Goal: Information Seeking & Learning: Learn about a topic

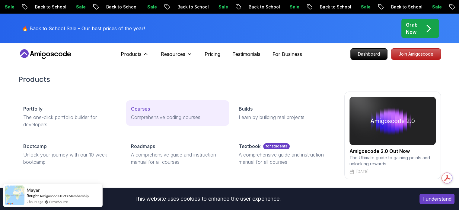
click at [151, 113] on link "Courses Comprehensive coding courses" at bounding box center [177, 112] width 103 height 25
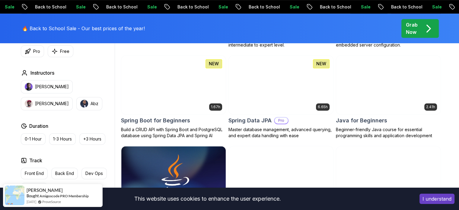
scroll to position [275, 0]
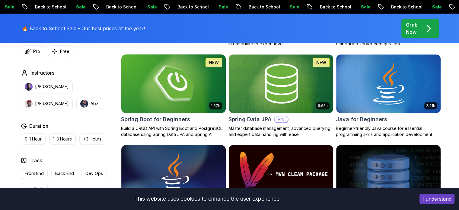
click at [168, 100] on img at bounding box center [174, 83] width 110 height 61
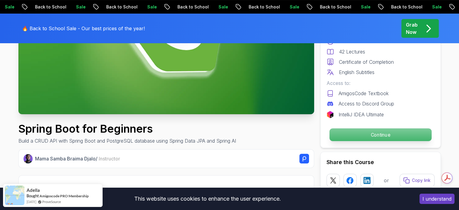
click at [358, 131] on p "Continue" at bounding box center [380, 134] width 102 height 13
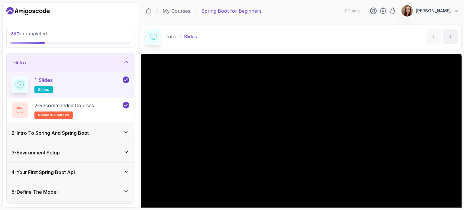
click at [88, 130] on h3 "2 - Intro To Spring And Spring Boot" at bounding box center [49, 132] width 77 height 7
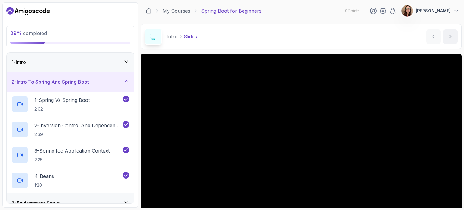
click at [118, 78] on div "2 - Intro To Spring And Spring Boot" at bounding box center [70, 81] width 127 height 19
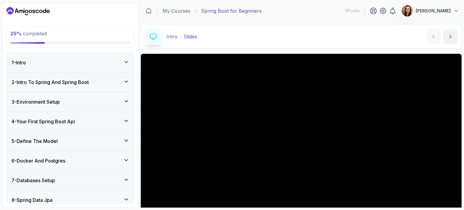
click at [117, 103] on div "3 - Environment Setup" at bounding box center [70, 101] width 118 height 7
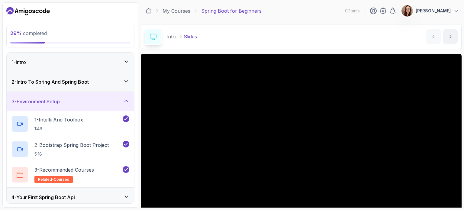
click at [117, 103] on div "3 - Environment Setup" at bounding box center [70, 101] width 118 height 7
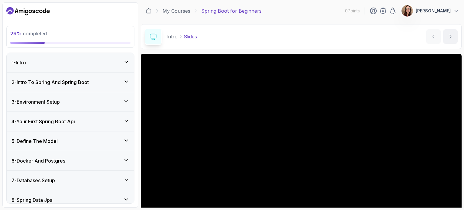
click at [117, 103] on div "3 - Environment Setup" at bounding box center [70, 101] width 118 height 7
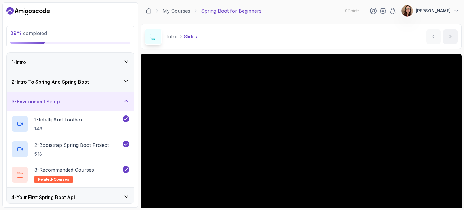
click at [117, 103] on div "3 - Environment Setup" at bounding box center [70, 101] width 118 height 7
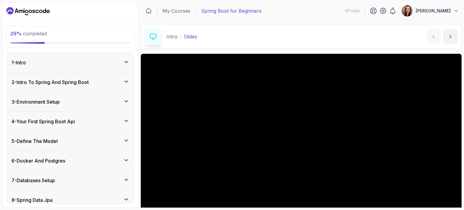
click at [116, 121] on div "4 - Your First Spring Boot Api" at bounding box center [70, 121] width 118 height 7
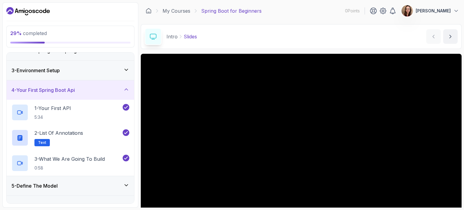
scroll to position [31, 0]
click at [128, 94] on div "4 - Your First Spring Boot Api" at bounding box center [70, 89] width 127 height 19
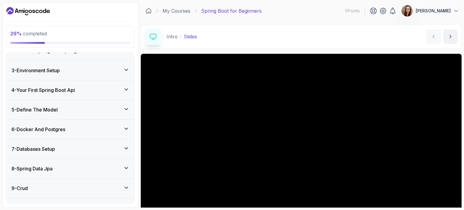
click at [122, 102] on div "5 - Define The Model" at bounding box center [70, 109] width 127 height 19
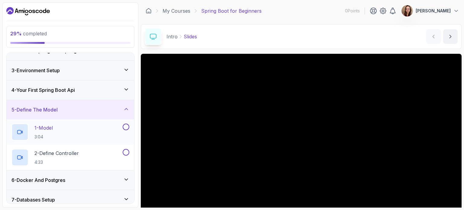
click at [123, 129] on div at bounding box center [125, 126] width 8 height 7
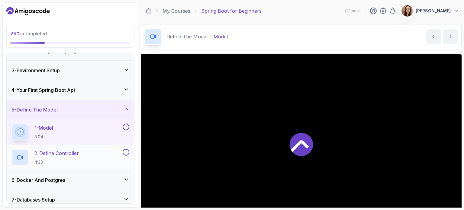
click at [125, 152] on button at bounding box center [126, 152] width 7 height 7
click at [126, 126] on button at bounding box center [126, 126] width 7 height 7
click at [126, 112] on div "5 - Define The Model" at bounding box center [70, 109] width 118 height 7
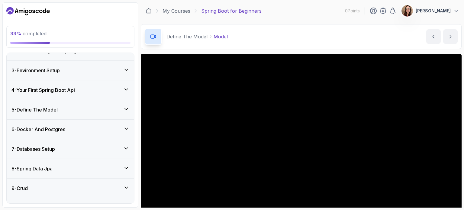
click at [125, 123] on div "6 - Docker And Postgres" at bounding box center [70, 129] width 127 height 19
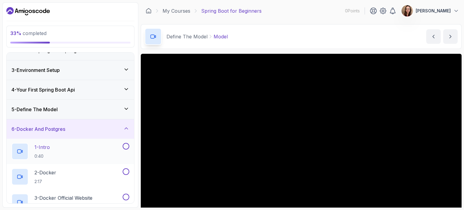
click at [126, 146] on button at bounding box center [126, 146] width 7 height 7
click at [126, 168] on button at bounding box center [126, 171] width 7 height 7
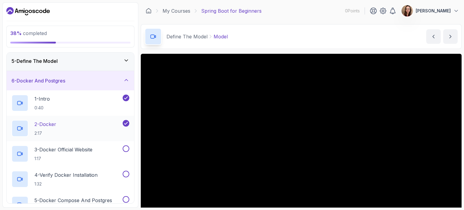
scroll to position [81, 0]
click at [127, 147] on button at bounding box center [126, 147] width 7 height 7
click at [126, 173] on button at bounding box center [126, 173] width 7 height 7
click at [125, 197] on button at bounding box center [126, 198] width 7 height 7
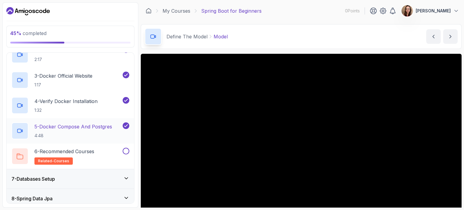
scroll to position [153, 0]
click at [125, 149] on button at bounding box center [126, 151] width 7 height 7
click at [118, 175] on div "7 - Databases Setup" at bounding box center [70, 178] width 118 height 7
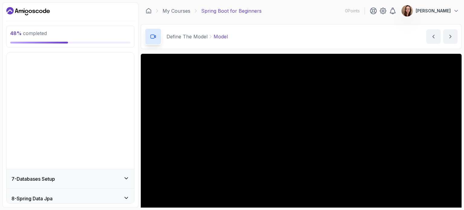
scroll to position [83, 0]
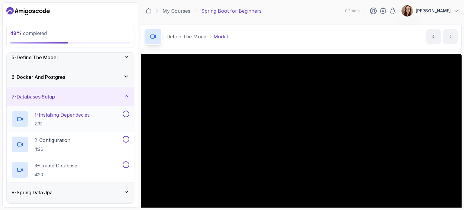
click at [127, 112] on button at bounding box center [126, 113] width 7 height 7
click at [125, 136] on button at bounding box center [126, 139] width 7 height 7
click at [125, 162] on button at bounding box center [126, 164] width 7 height 7
click at [115, 185] on div "8 - Spring Data Jpa" at bounding box center [70, 192] width 127 height 19
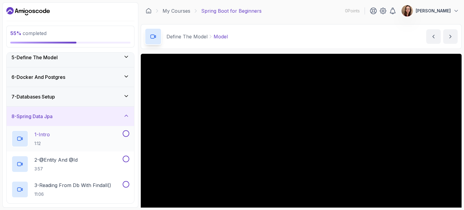
click at [127, 135] on button at bounding box center [126, 133] width 7 height 7
click at [126, 156] on button at bounding box center [126, 158] width 7 height 7
click at [125, 187] on button "3 - Reading From Db With Findall() 11:06" at bounding box center [70, 189] width 118 height 17
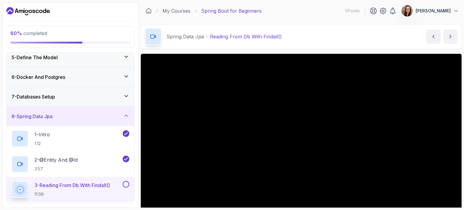
click at [126, 183] on button at bounding box center [126, 184] width 7 height 7
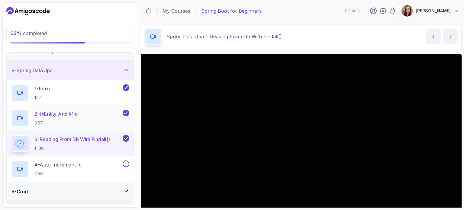
scroll to position [130, 0]
click at [126, 162] on button at bounding box center [126, 162] width 7 height 7
click at [124, 189] on icon at bounding box center [126, 190] width 6 height 6
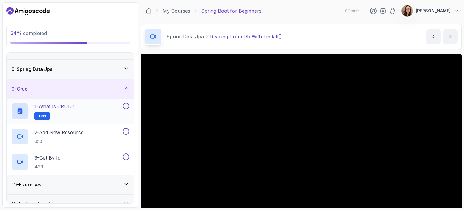
click at [126, 109] on button "1 - What is CRUD? Text" at bounding box center [70, 111] width 118 height 17
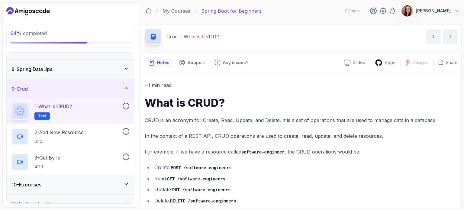
click at [127, 103] on button at bounding box center [126, 106] width 7 height 7
click at [126, 133] on button at bounding box center [126, 131] width 7 height 7
click at [124, 155] on button at bounding box center [126, 156] width 7 height 7
click at [123, 184] on icon at bounding box center [126, 184] width 6 height 6
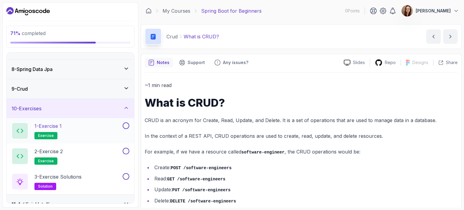
click at [126, 126] on button at bounding box center [126, 125] width 7 height 7
click at [107, 123] on div "1 - Exercise 1 exercise" at bounding box center [66, 130] width 110 height 17
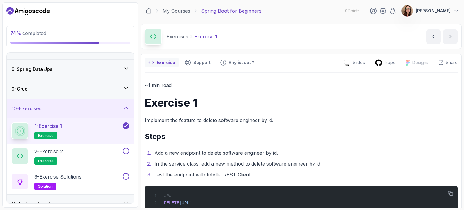
scroll to position [17, 0]
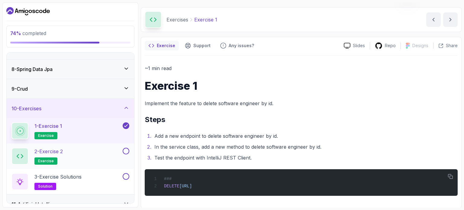
click at [127, 153] on button at bounding box center [126, 151] width 7 height 7
click at [126, 174] on button at bounding box center [126, 176] width 7 height 7
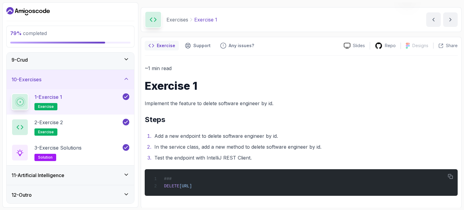
click at [122, 177] on div "11 - Artificial Intelligence" at bounding box center [70, 174] width 118 height 7
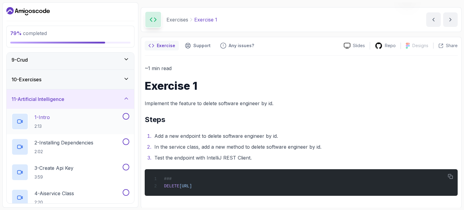
click at [128, 119] on button "1 - Intro 2:13" at bounding box center [70, 121] width 118 height 17
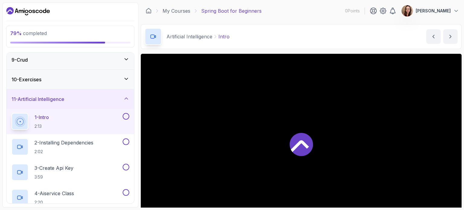
click at [126, 113] on button at bounding box center [126, 116] width 7 height 7
click at [128, 142] on button at bounding box center [126, 141] width 7 height 7
click at [126, 168] on button at bounding box center [126, 167] width 7 height 7
click at [125, 190] on button at bounding box center [126, 192] width 7 height 7
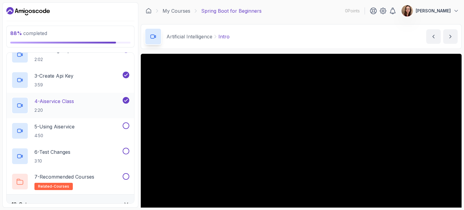
scroll to position [252, 0]
click at [126, 122] on button at bounding box center [126, 125] width 7 height 7
click at [126, 150] on button at bounding box center [126, 150] width 7 height 7
click at [125, 174] on button at bounding box center [126, 175] width 7 height 7
click at [125, 198] on div "12 - Outro" at bounding box center [70, 203] width 127 height 19
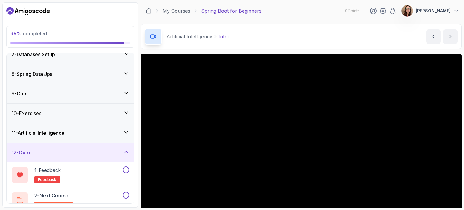
scroll to position [134, 0]
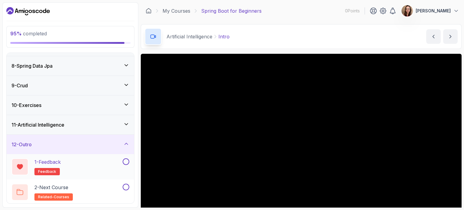
click at [123, 162] on button at bounding box center [126, 161] width 7 height 7
click at [116, 181] on div "2 - Next Course related-courses" at bounding box center [70, 191] width 127 height 25
click at [115, 186] on div "2 - Next Course related-courses" at bounding box center [66, 192] width 110 height 17
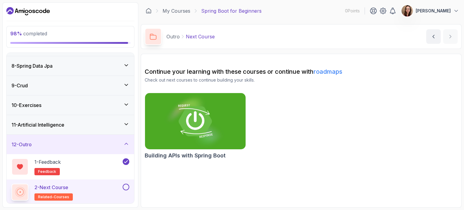
click at [128, 185] on button at bounding box center [126, 187] width 7 height 7
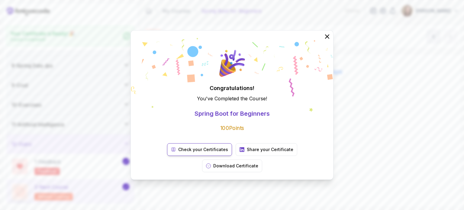
click at [168, 156] on link "Check your Certificates" at bounding box center [199, 149] width 65 height 13
click at [258, 163] on p "Download Certificate" at bounding box center [235, 166] width 45 height 6
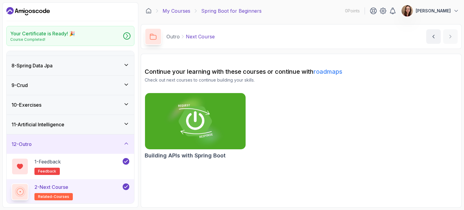
click at [177, 8] on link "My Courses" at bounding box center [176, 10] width 28 height 7
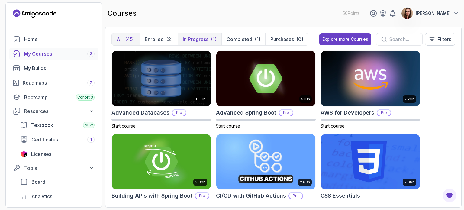
click at [197, 40] on p "In Progress" at bounding box center [196, 39] width 26 height 7
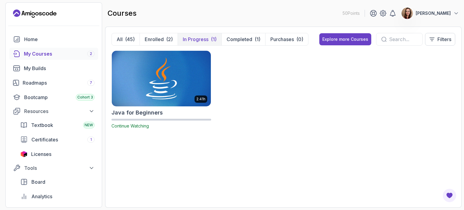
click at [159, 90] on img at bounding box center [161, 78] width 104 height 58
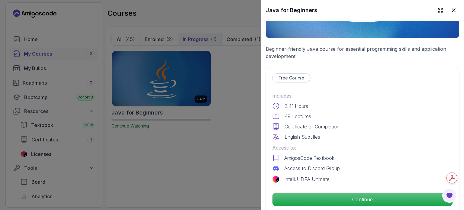
scroll to position [98, 0]
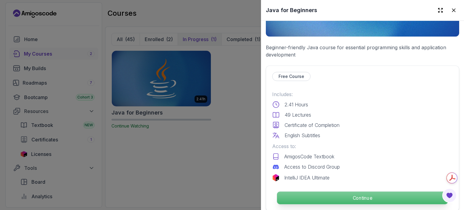
click at [325, 193] on p "Continue" at bounding box center [362, 197] width 171 height 13
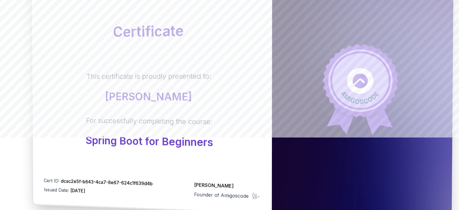
scroll to position [72, 0]
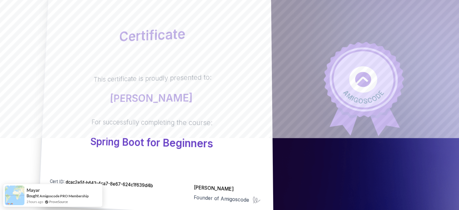
drag, startPoint x: 186, startPoint y: 110, endPoint x: 145, endPoint y: 67, distance: 59.8
click at [145, 67] on div "Certificate This certificate is proudly presented to: [PERSON_NAME] For success…" at bounding box center [156, 93] width 234 height 249
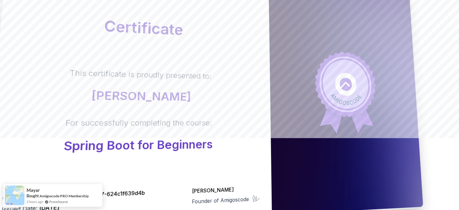
click at [317, 50] on body "Certificate This certificate is proudly presented to: Laura Correa For successf…" at bounding box center [229, 119] width 459 height 382
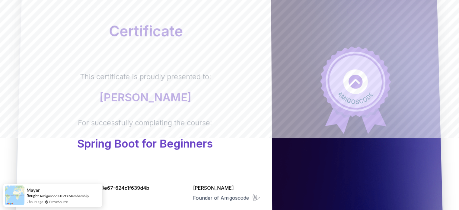
click at [233, 85] on div "This certificate is proudly presented to: Laura Correa For successfully complet…" at bounding box center [145, 111] width 230 height 78
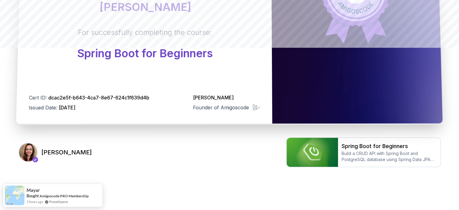
scroll to position [172, 0]
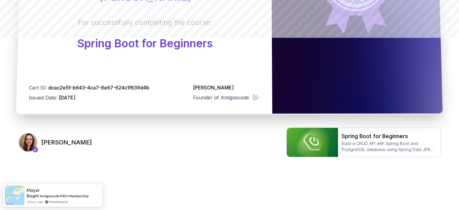
click at [233, 85] on p "[PERSON_NAME]" at bounding box center [226, 88] width 67 height 8
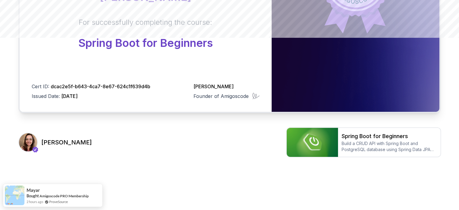
click at [64, 144] on h3 "[PERSON_NAME]" at bounding box center [66, 142] width 50 height 8
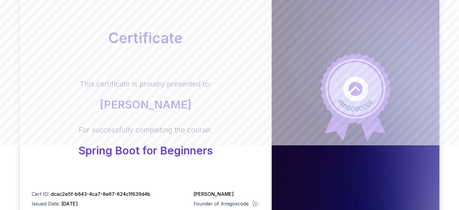
scroll to position [0, 0]
